Goal: Find specific page/section: Find specific page/section

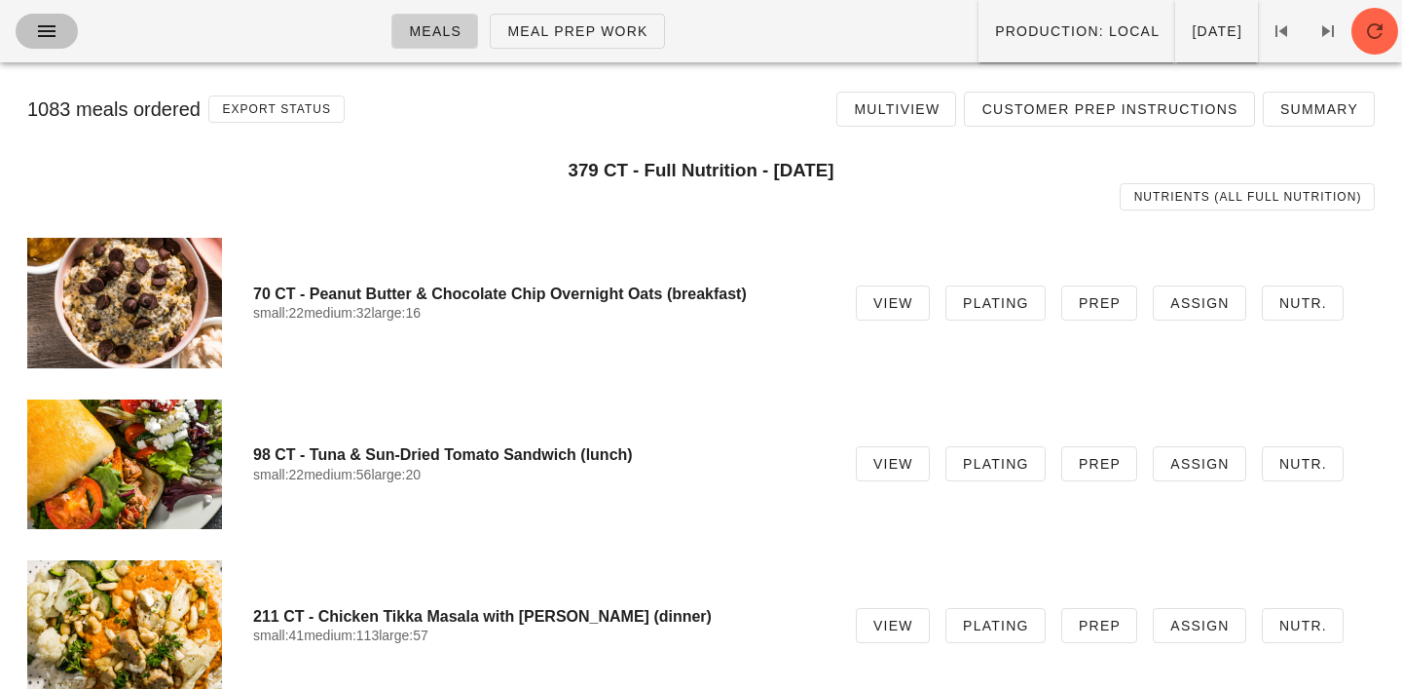
click at [50, 28] on icon "button" at bounding box center [46, 30] width 23 height 23
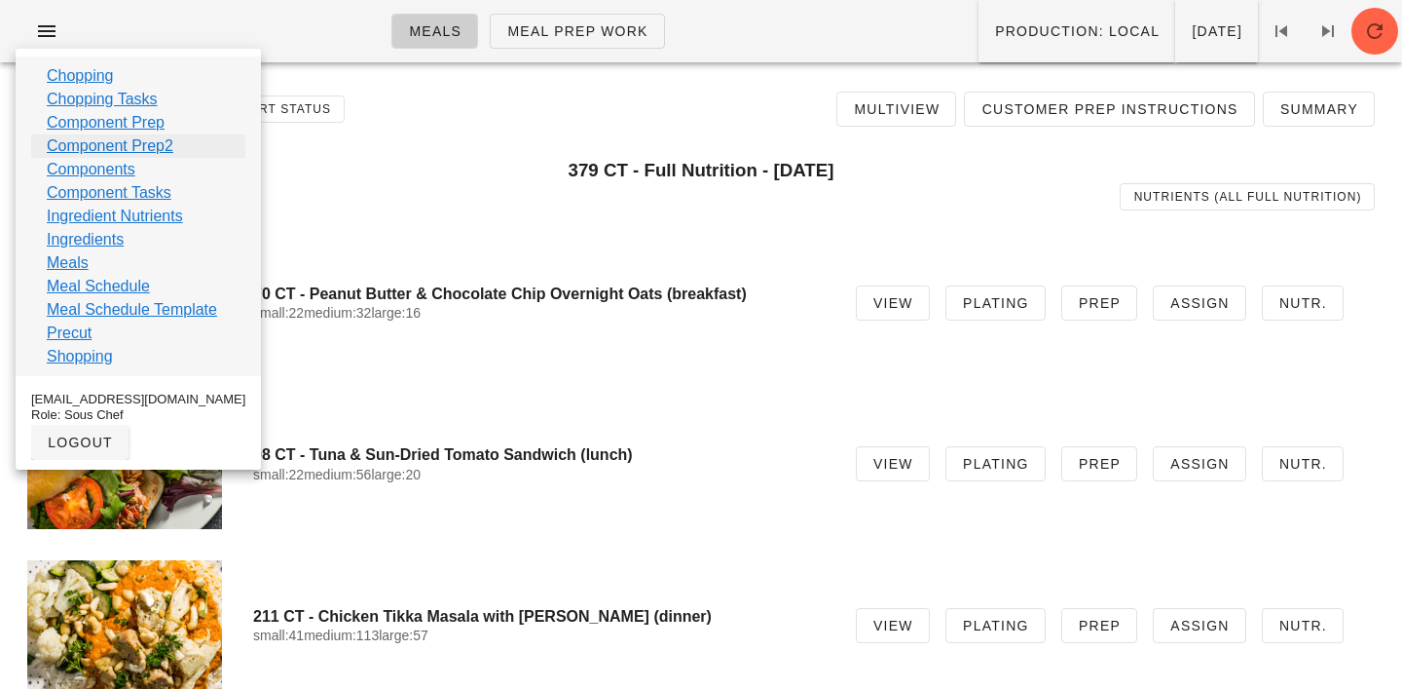
click at [87, 143] on link "Component Prep2" at bounding box center [110, 145] width 127 height 23
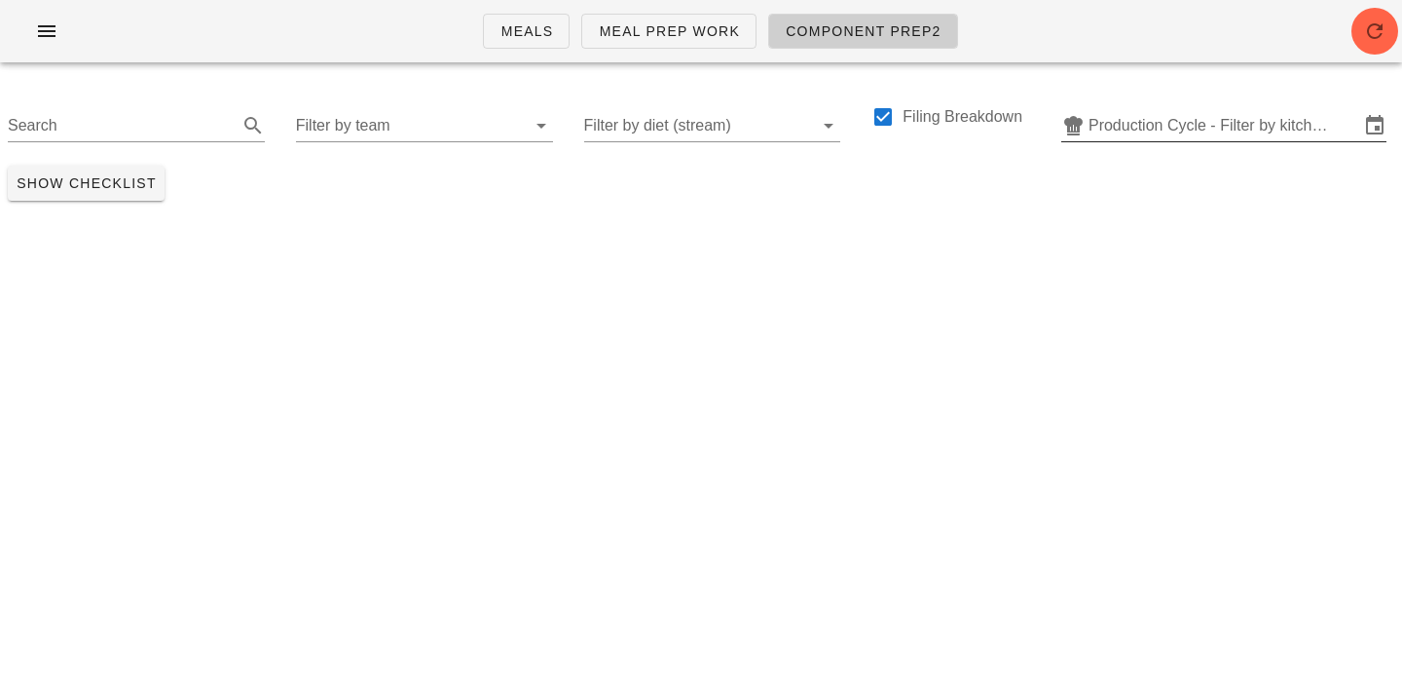
click at [1143, 129] on input "Production Cycle - Filter by kitchen production schedules" at bounding box center [1224, 125] width 271 height 31
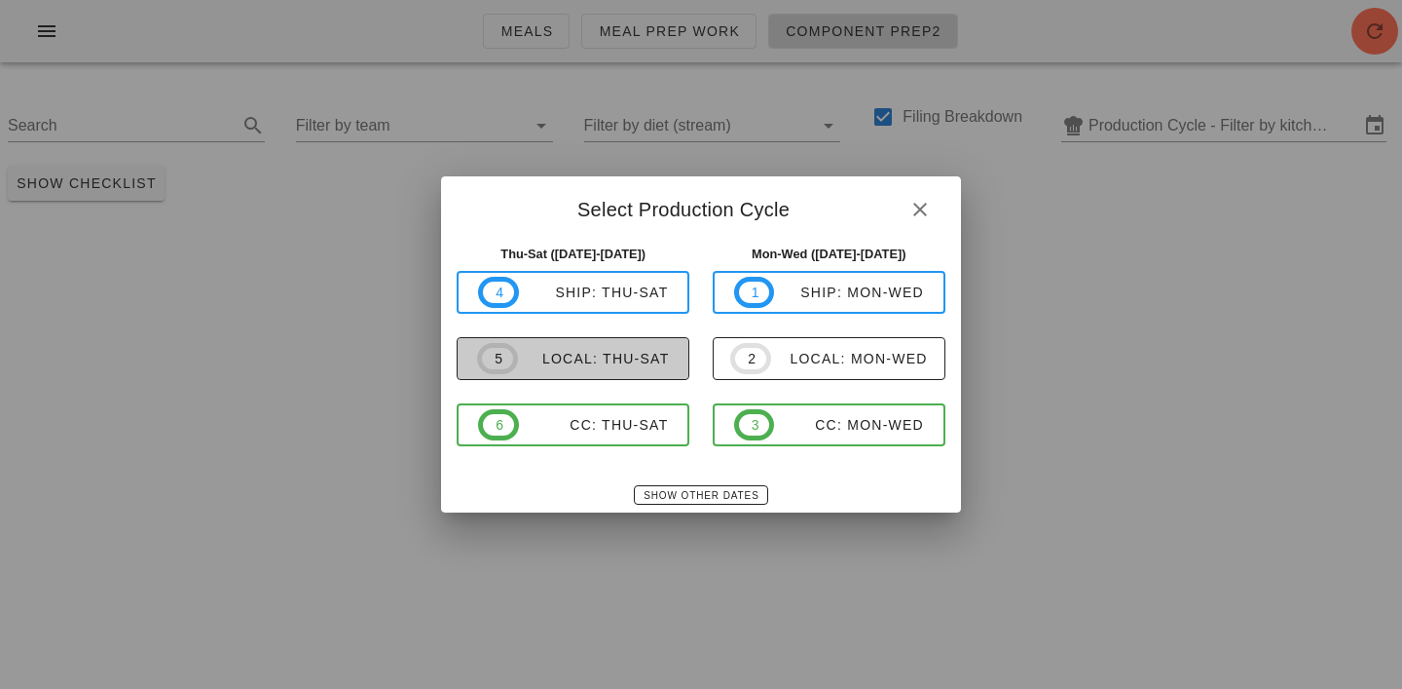
click at [591, 362] on div "local: Thu-Sat" at bounding box center [594, 359] width 152 height 16
type input "local: Thu-Sat ([DATE]-[DATE])"
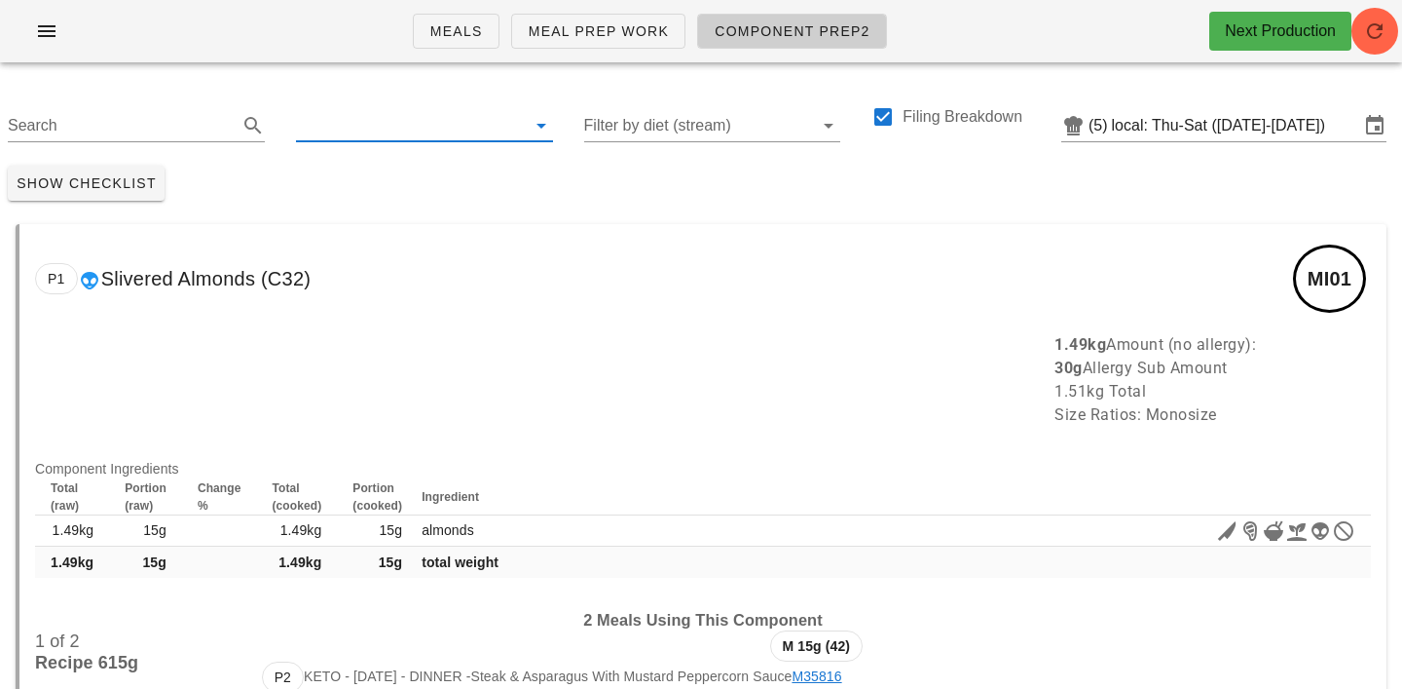
click at [367, 135] on input "text" at bounding box center [409, 125] width 226 height 31
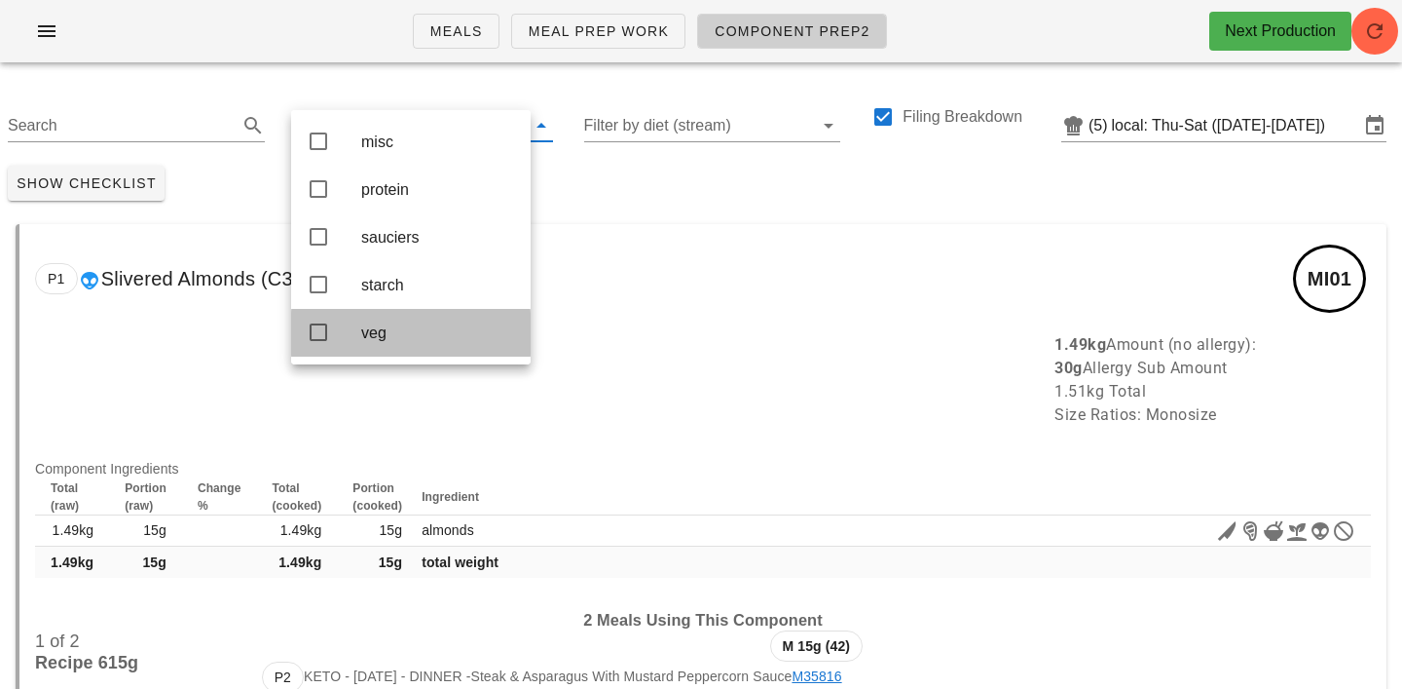
click at [372, 331] on div "veg" at bounding box center [438, 332] width 154 height 19
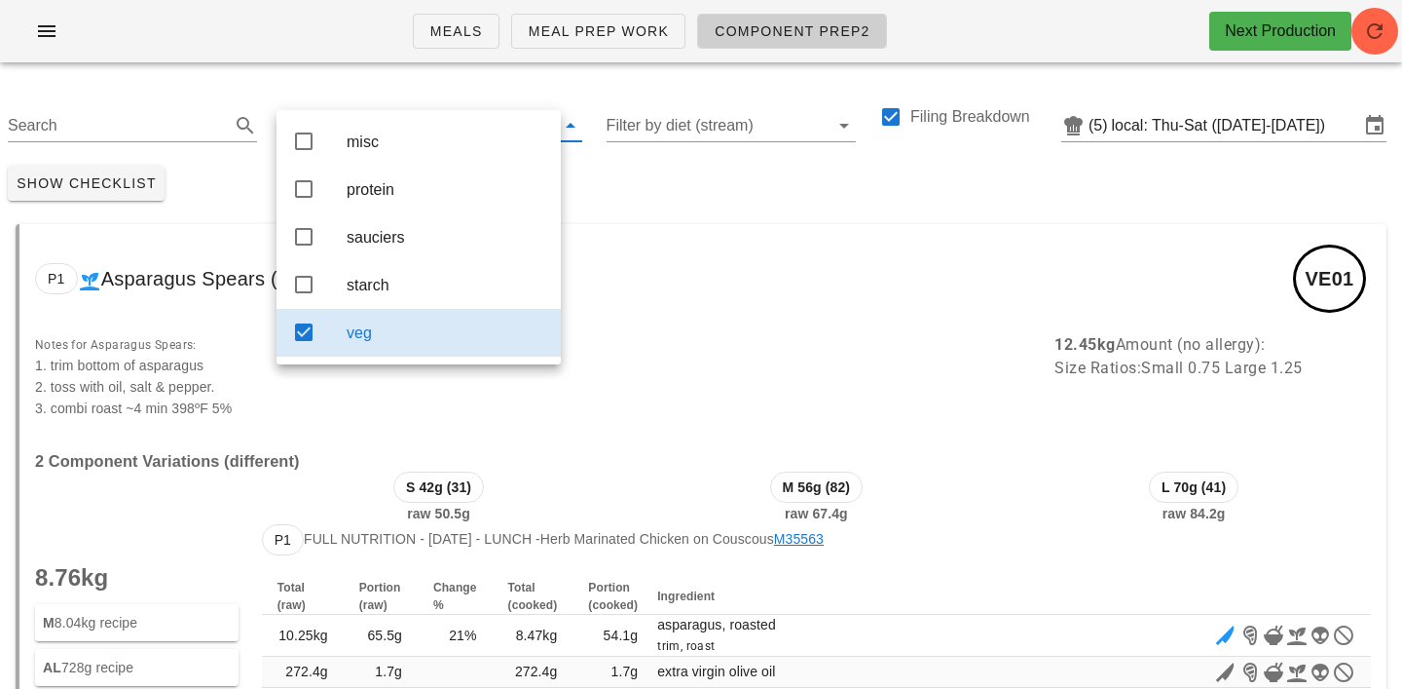
click at [644, 174] on div "Show Checklist" at bounding box center [701, 183] width 1402 height 51
